Goal: Find specific page/section: Find specific page/section

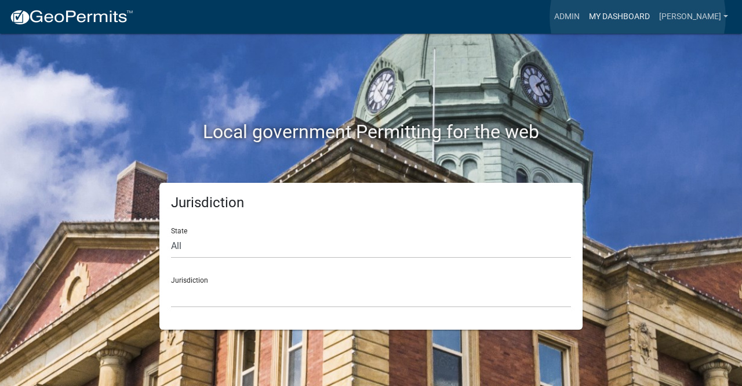
click at [638, 17] on link "My Dashboard" at bounding box center [620, 17] width 70 height 22
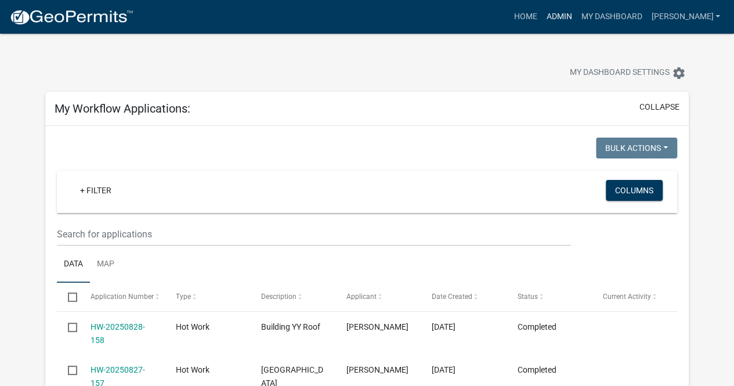
click at [576, 16] on link "Admin" at bounding box center [558, 17] width 35 height 22
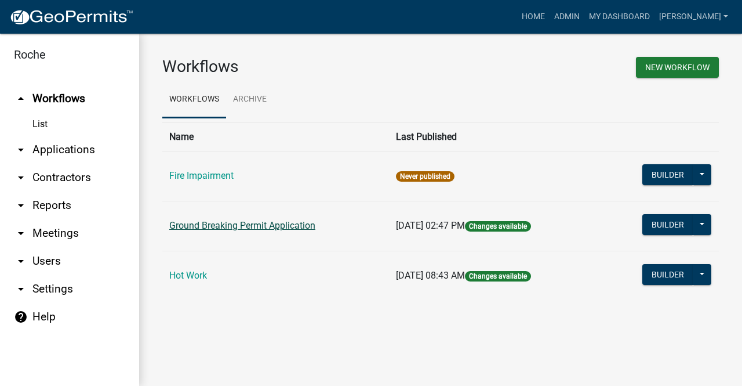
click at [221, 229] on link "Ground Breaking Permit Application" at bounding box center [242, 225] width 146 height 11
click at [188, 278] on link "Hot Work" at bounding box center [188, 275] width 38 height 11
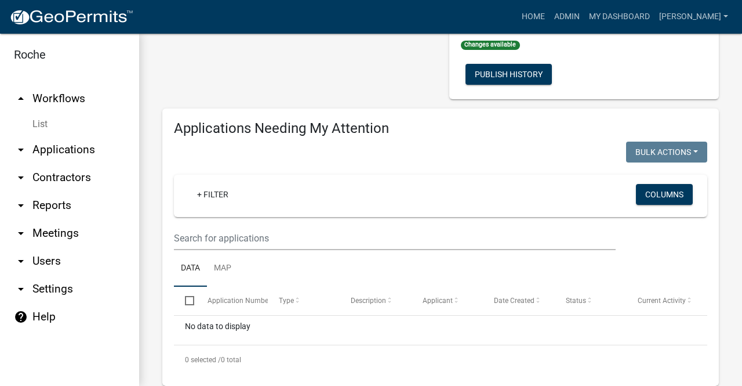
scroll to position [34, 0]
